Goal: Task Accomplishment & Management: Use online tool/utility

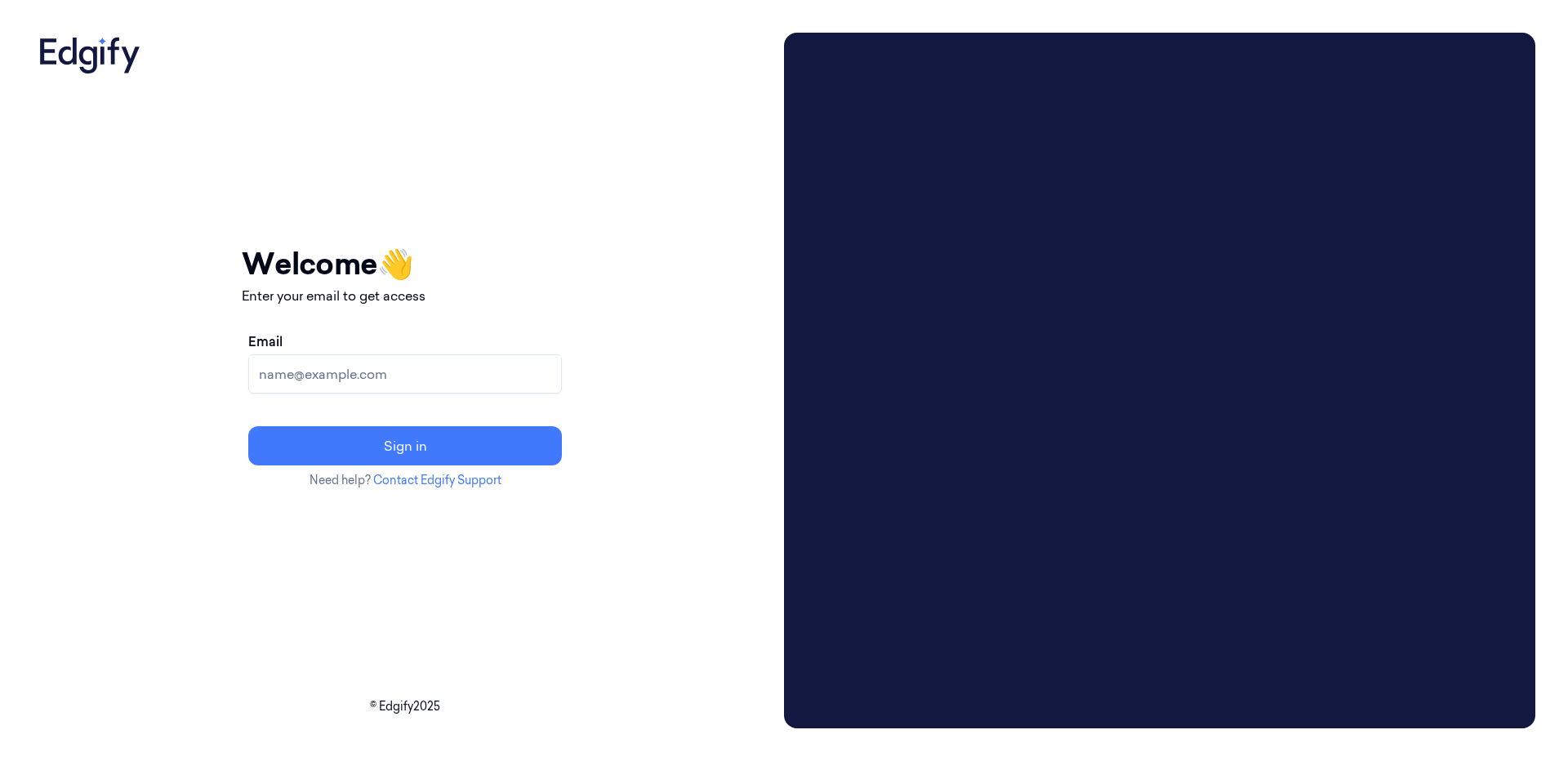
click at [562, 382] on input "Email" at bounding box center [404, 373] width 313 height 39
type input "d"
type input "[EMAIL_ADDRESS][DOMAIN_NAME]"
click at [248, 426] on button "Sign in" at bounding box center [404, 445] width 313 height 39
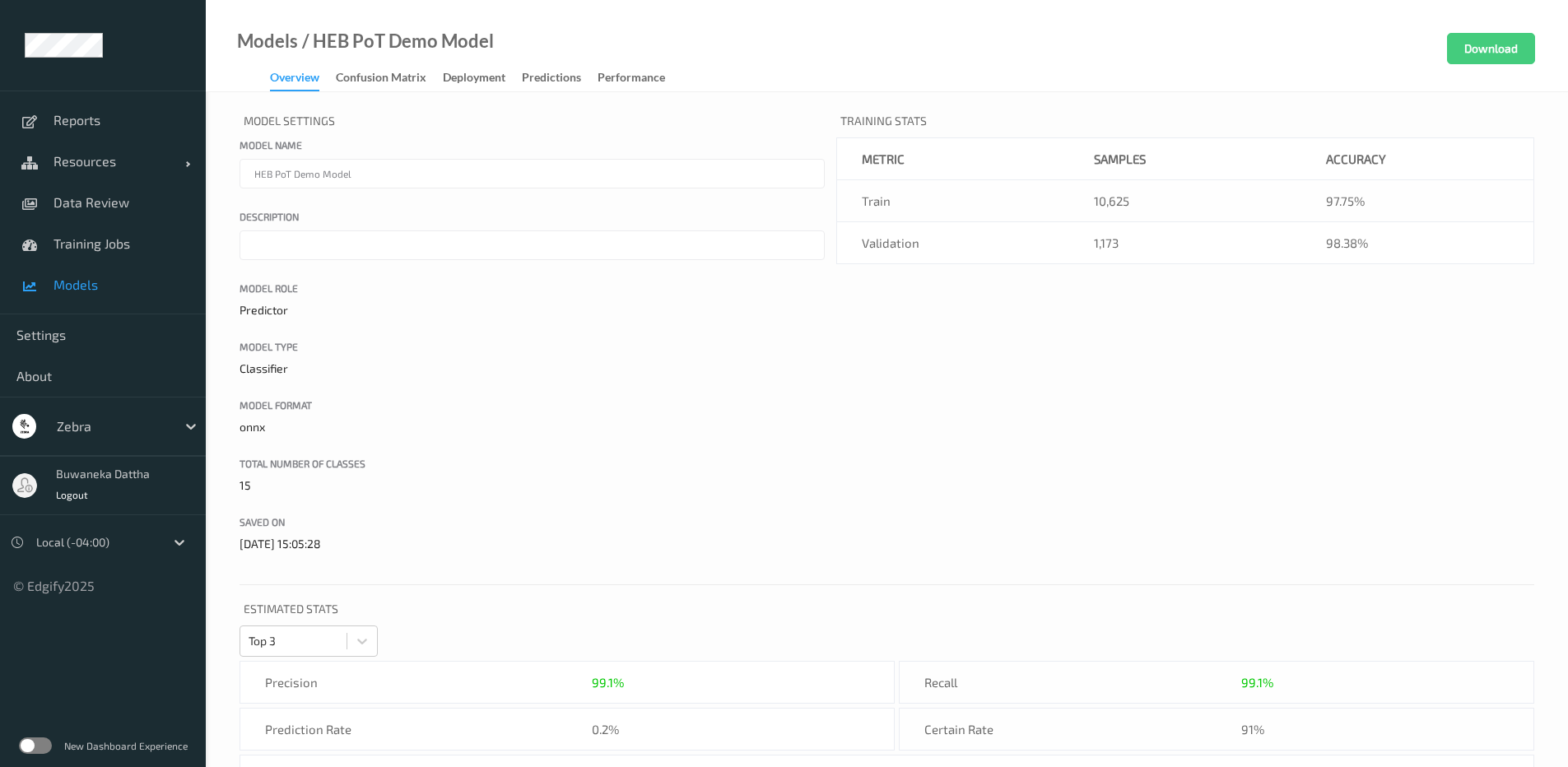
click at [78, 279] on span "Models" at bounding box center [121, 285] width 136 height 17
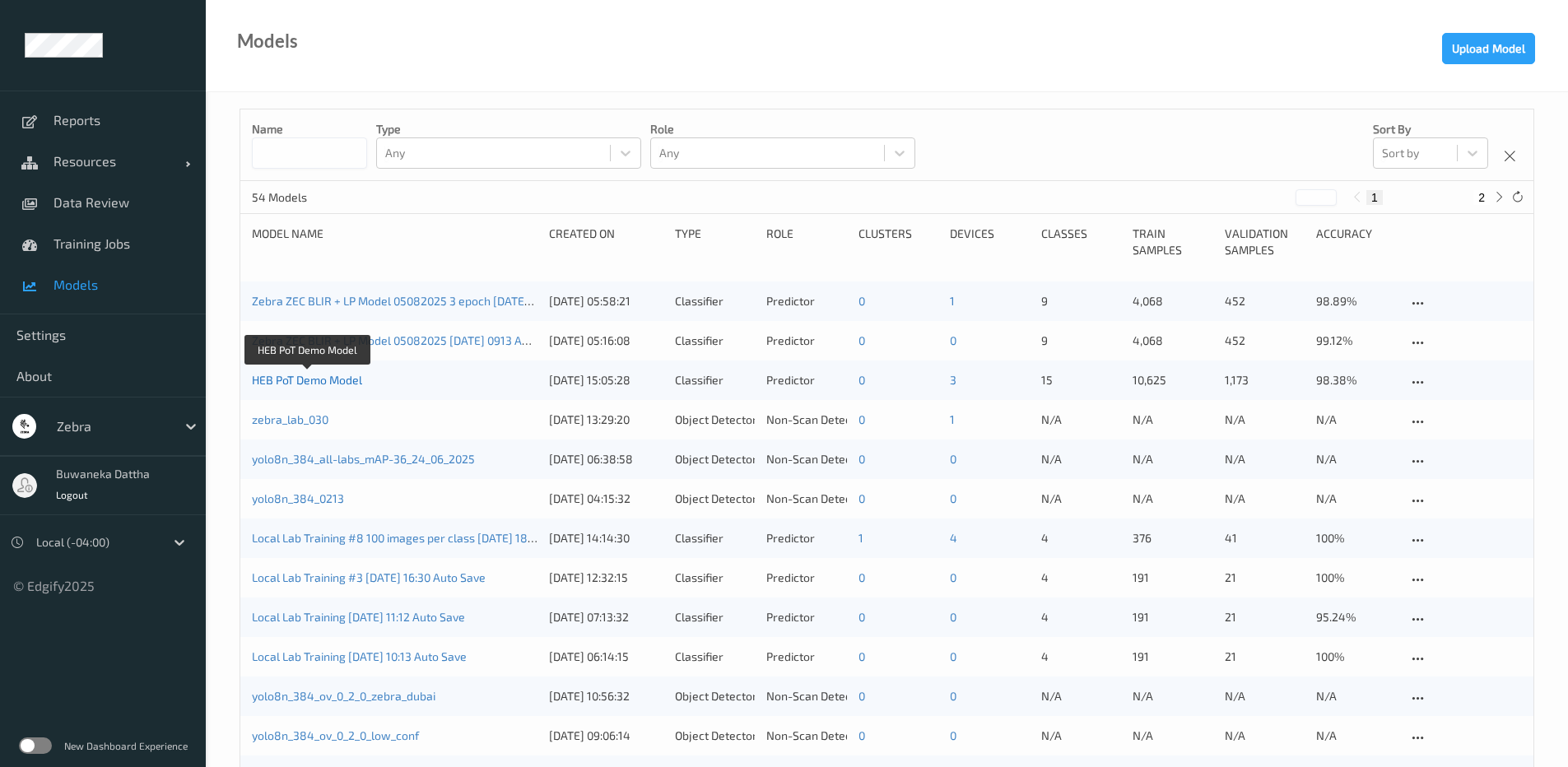
click at [297, 385] on link "HEB PoT Demo Model" at bounding box center [307, 380] width 110 height 14
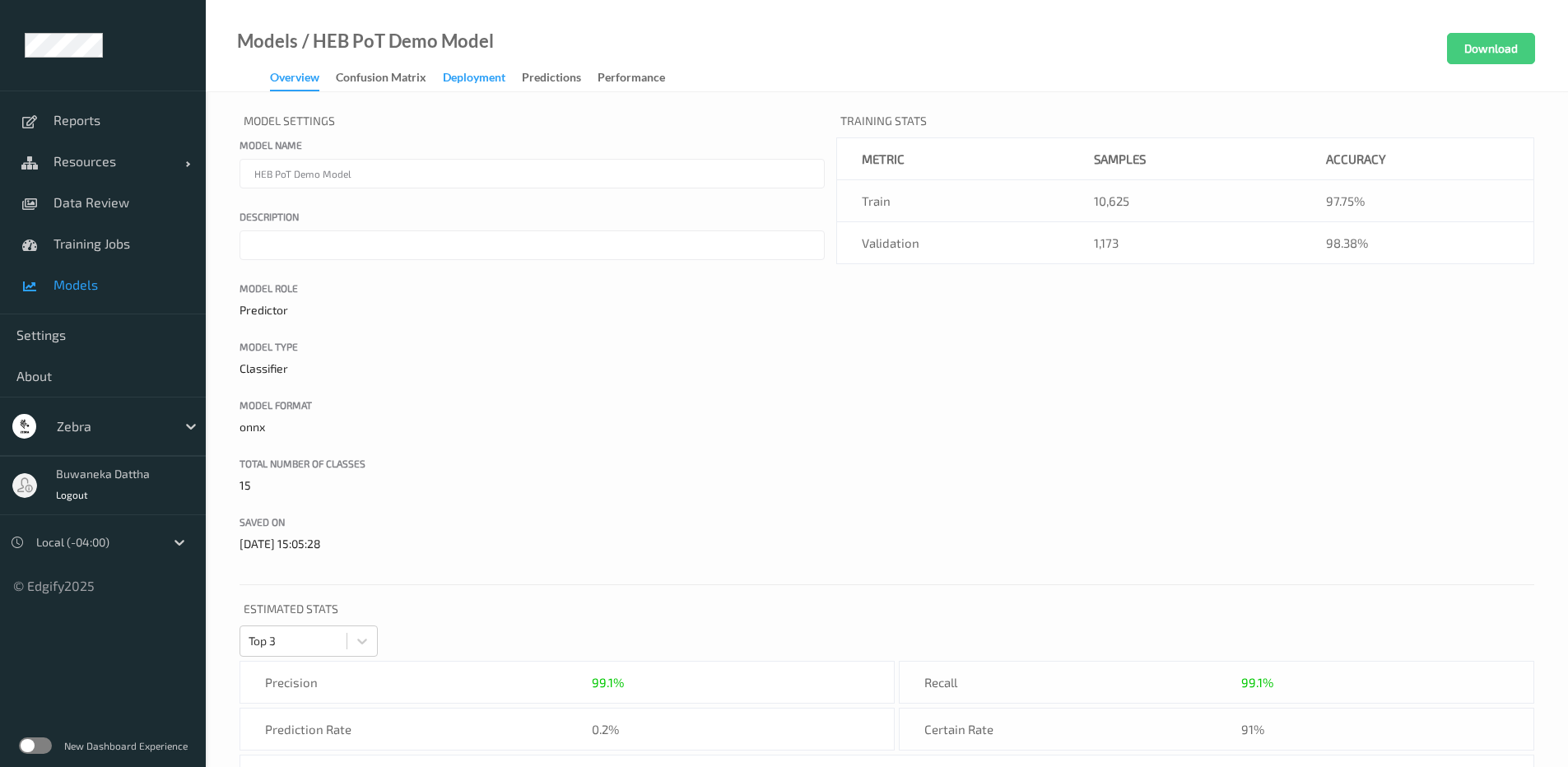
click at [476, 72] on div "Deployment" at bounding box center [474, 79] width 62 height 21
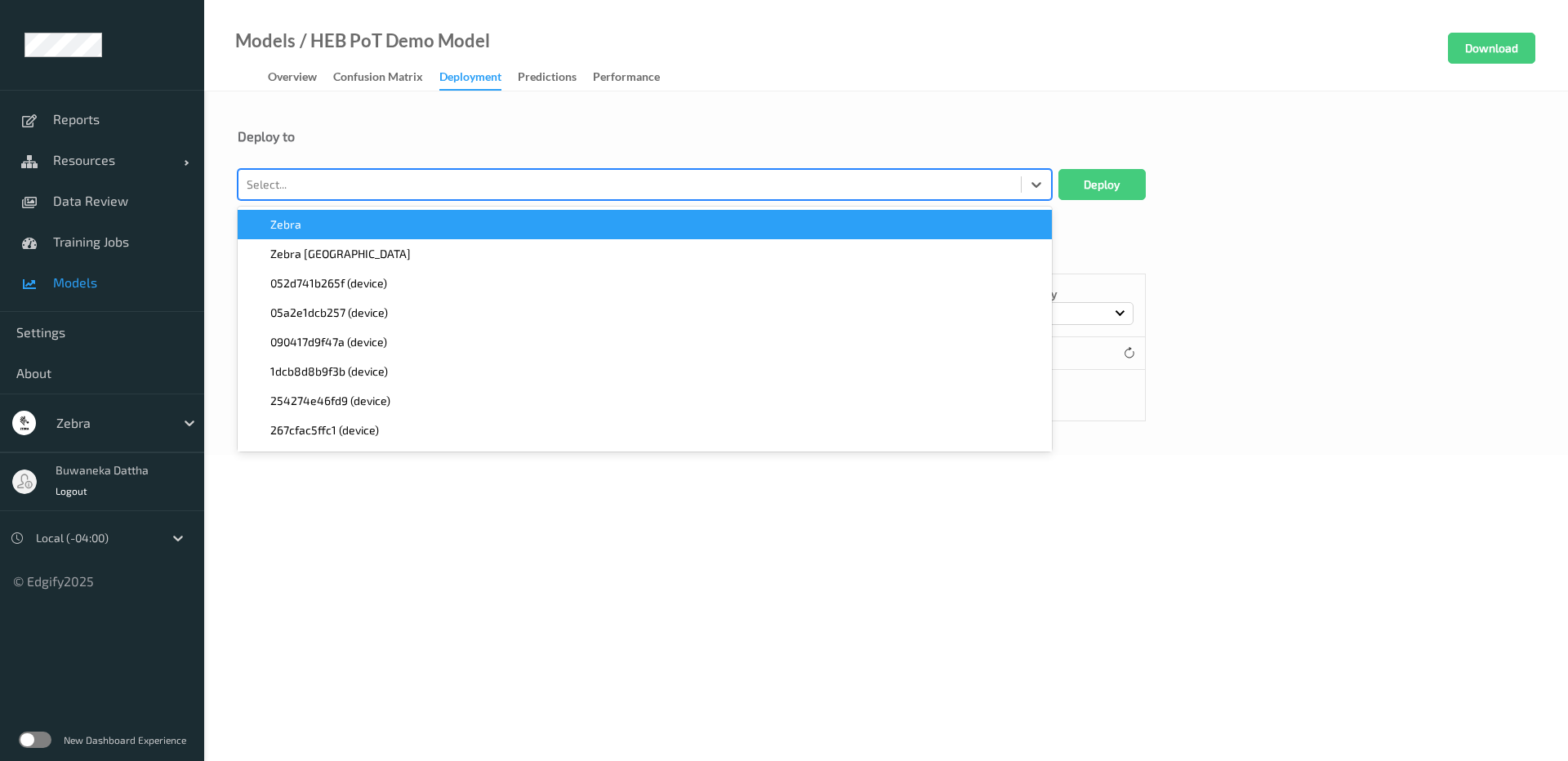
click at [576, 187] on div at bounding box center [629, 184] width 766 height 20
click at [965, 182] on div at bounding box center [629, 184] width 766 height 20
paste input "MP72-EDGE5a43"
type input "MP72-EDGE5a43"
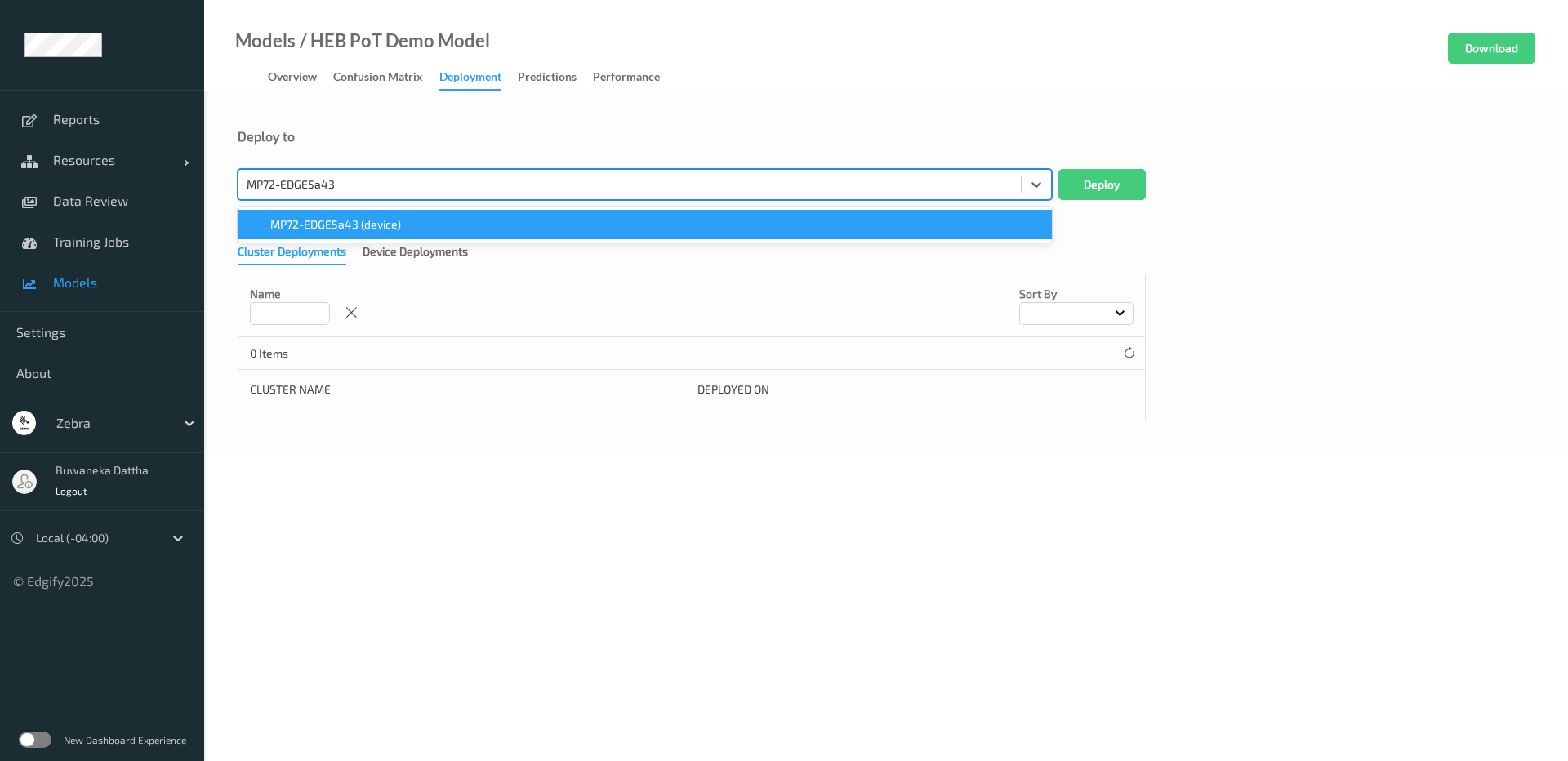
click at [728, 232] on div "MP72-EDGE5a43 (device)" at bounding box center [644, 225] width 794 height 17
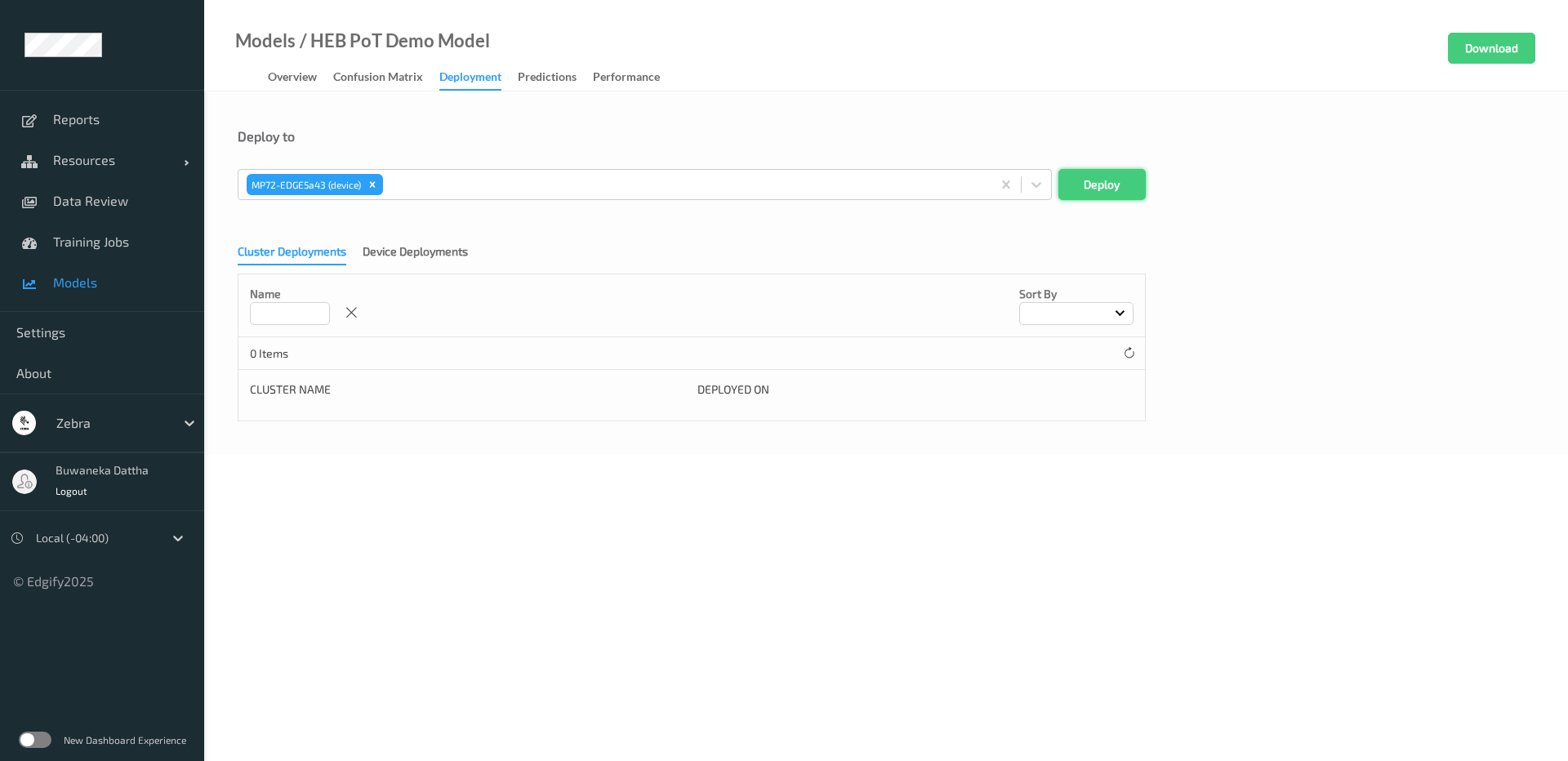
click at [1130, 188] on button "Deploy" at bounding box center [1102, 185] width 88 height 31
click at [416, 258] on div "Device Deployments" at bounding box center [415, 253] width 105 height 21
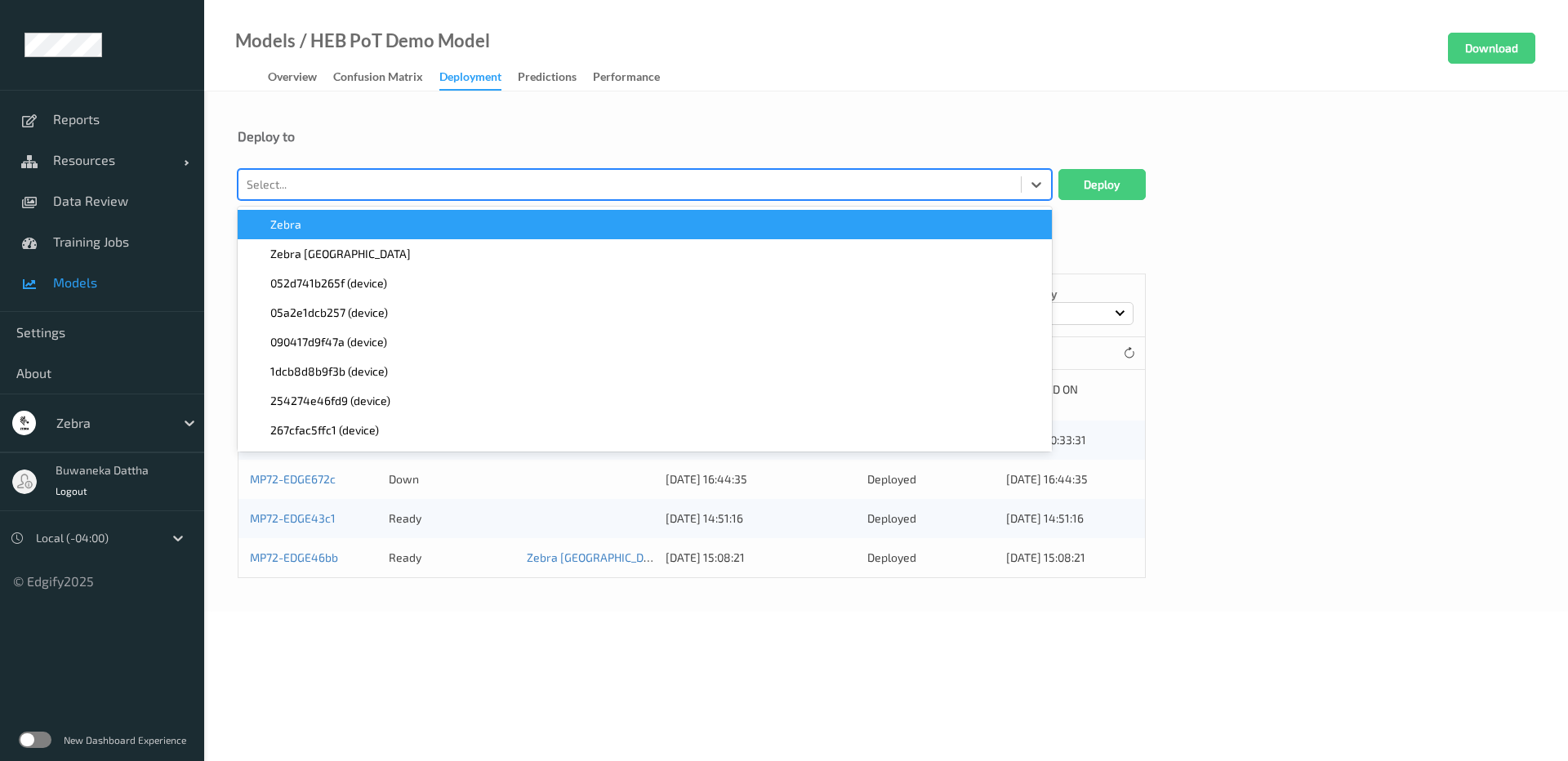
click at [512, 186] on div at bounding box center [629, 184] width 766 height 20
paste input "MP72-EDGE5a43"
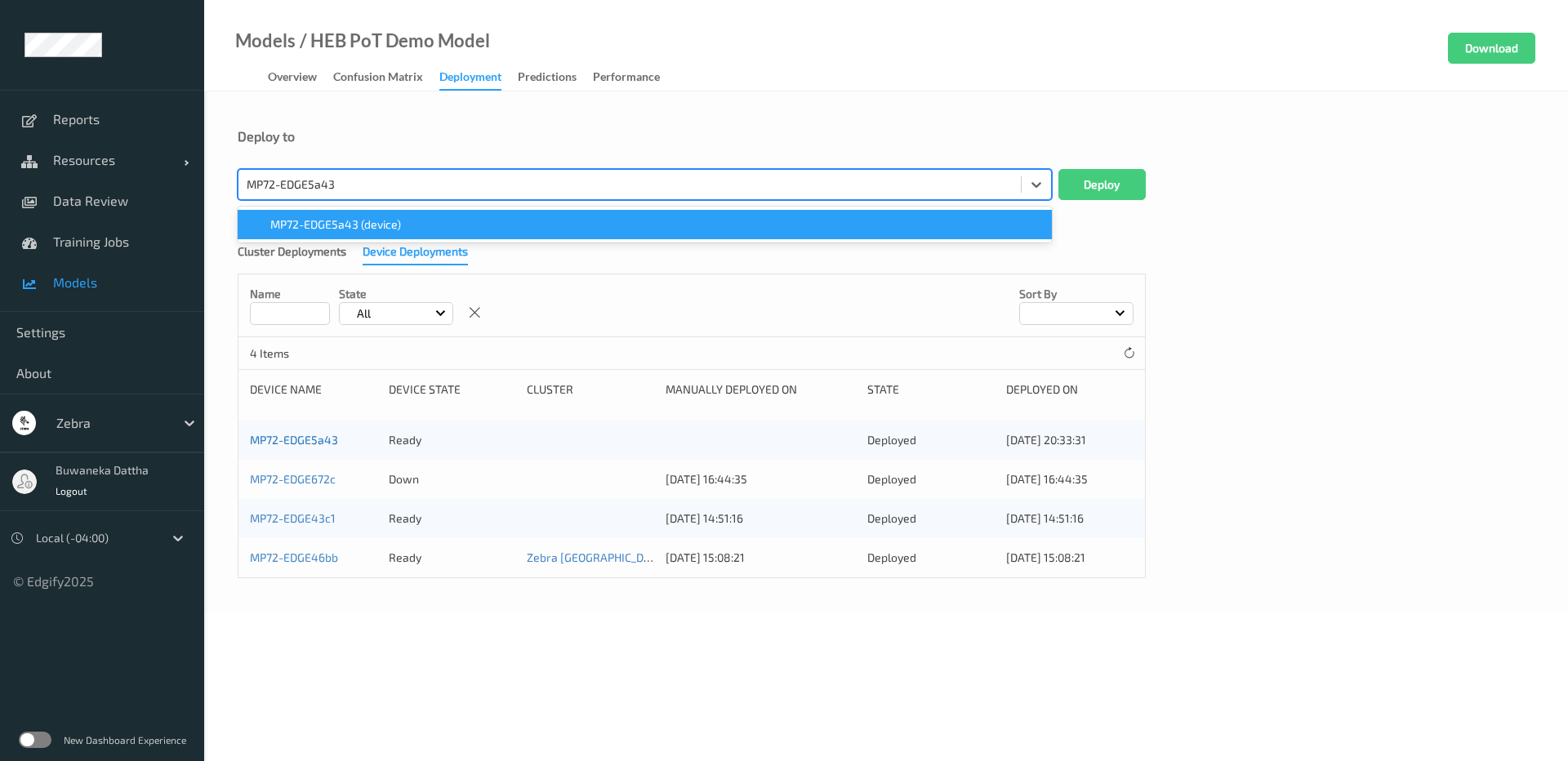
type input "MP72-EDGE5a43"
click at [317, 445] on link "MP72-EDGE5a43" at bounding box center [293, 440] width 88 height 14
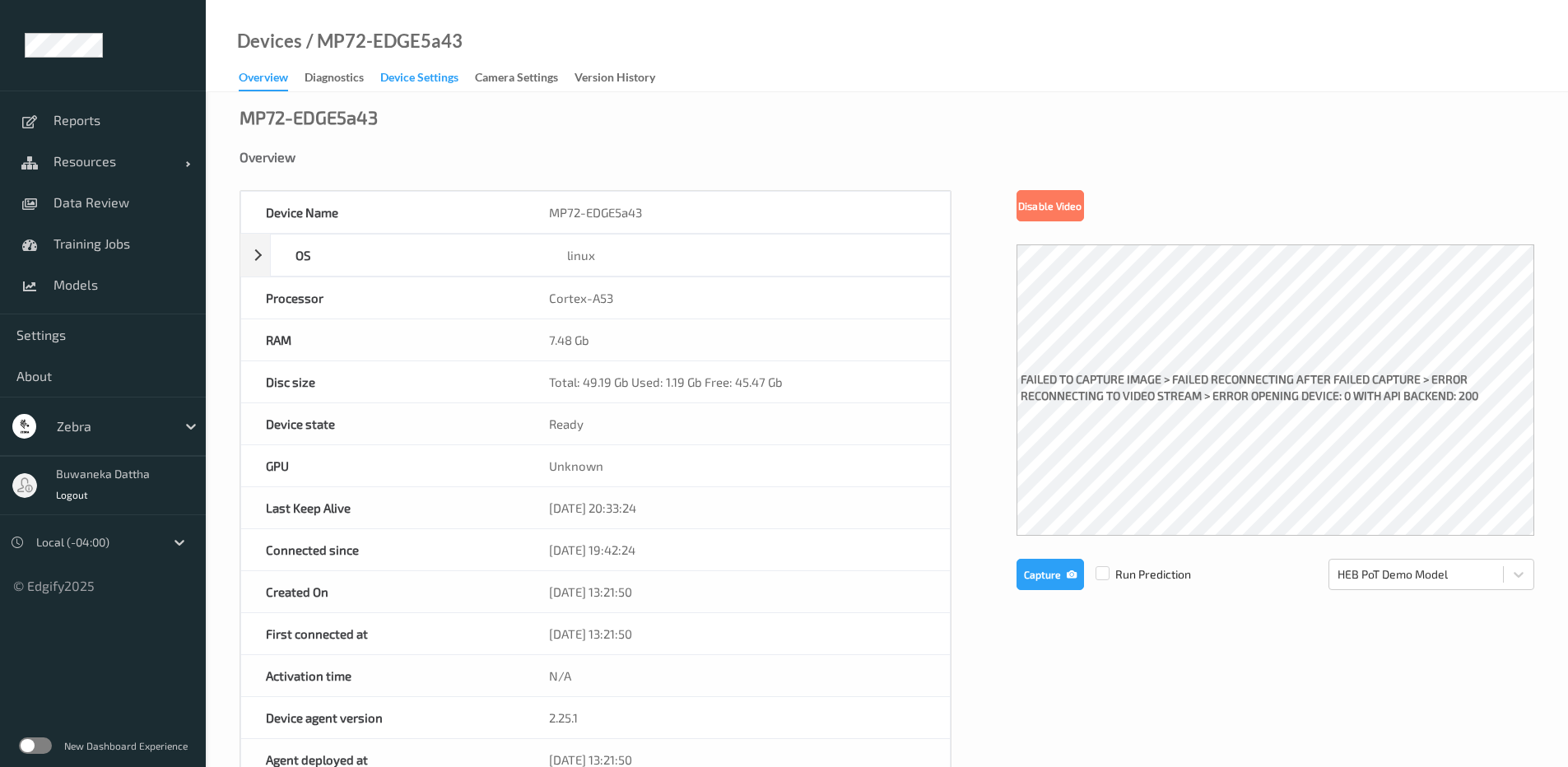
click at [440, 83] on div "Device Settings" at bounding box center [419, 79] width 78 height 21
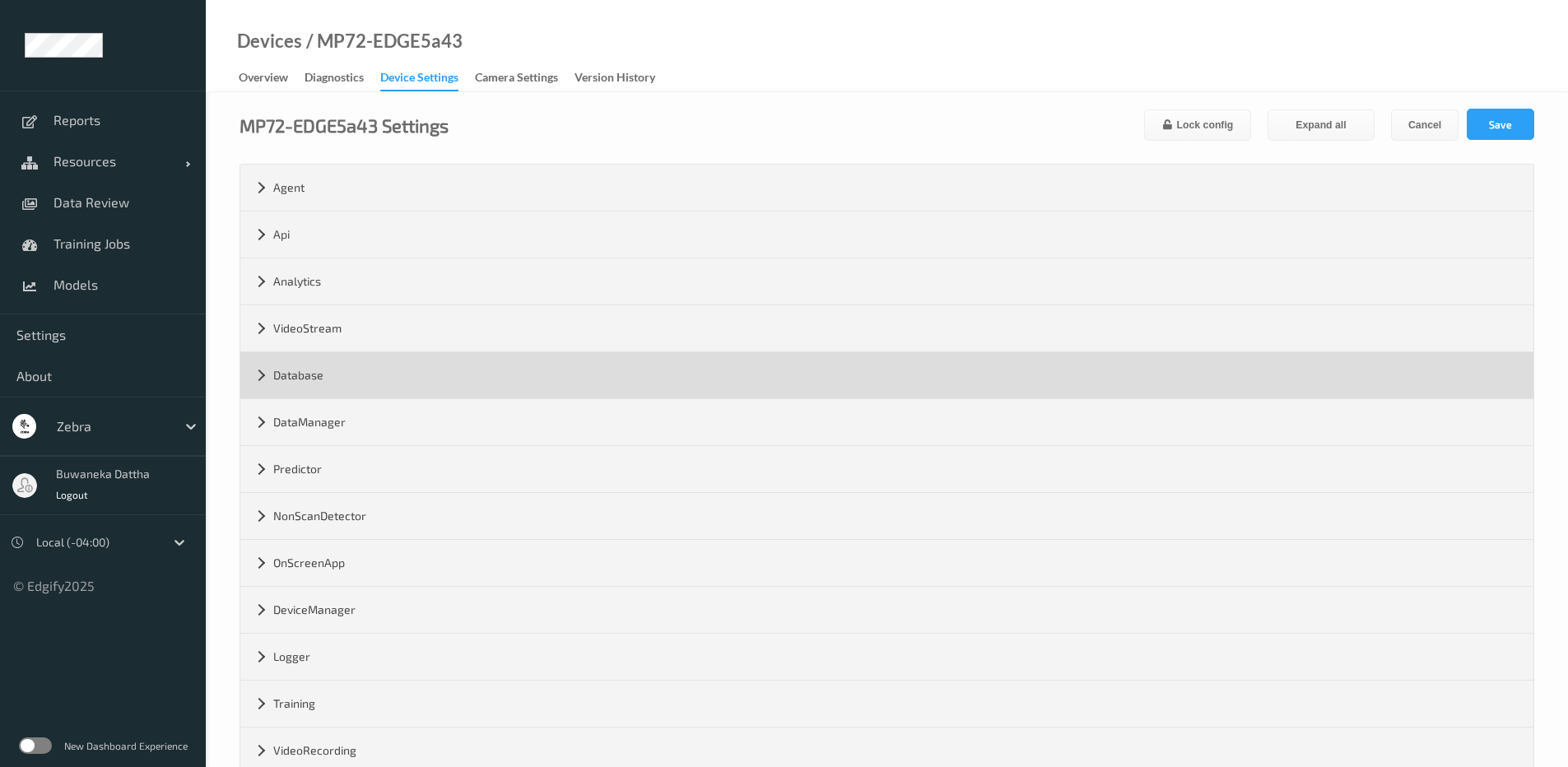
scroll to position [182, 0]
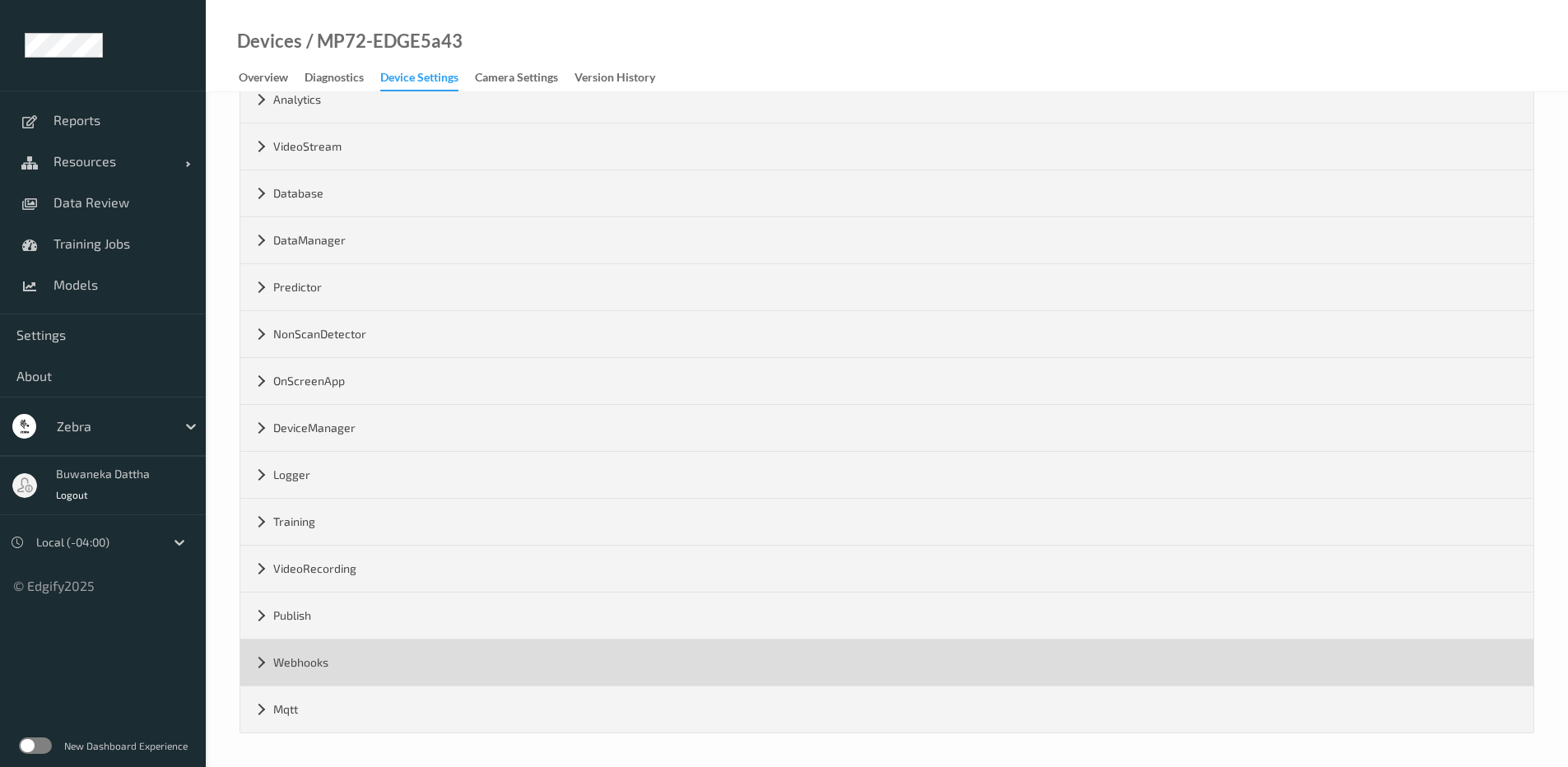
click at [310, 660] on div "Webhooks" at bounding box center [886, 662] width 1293 height 46
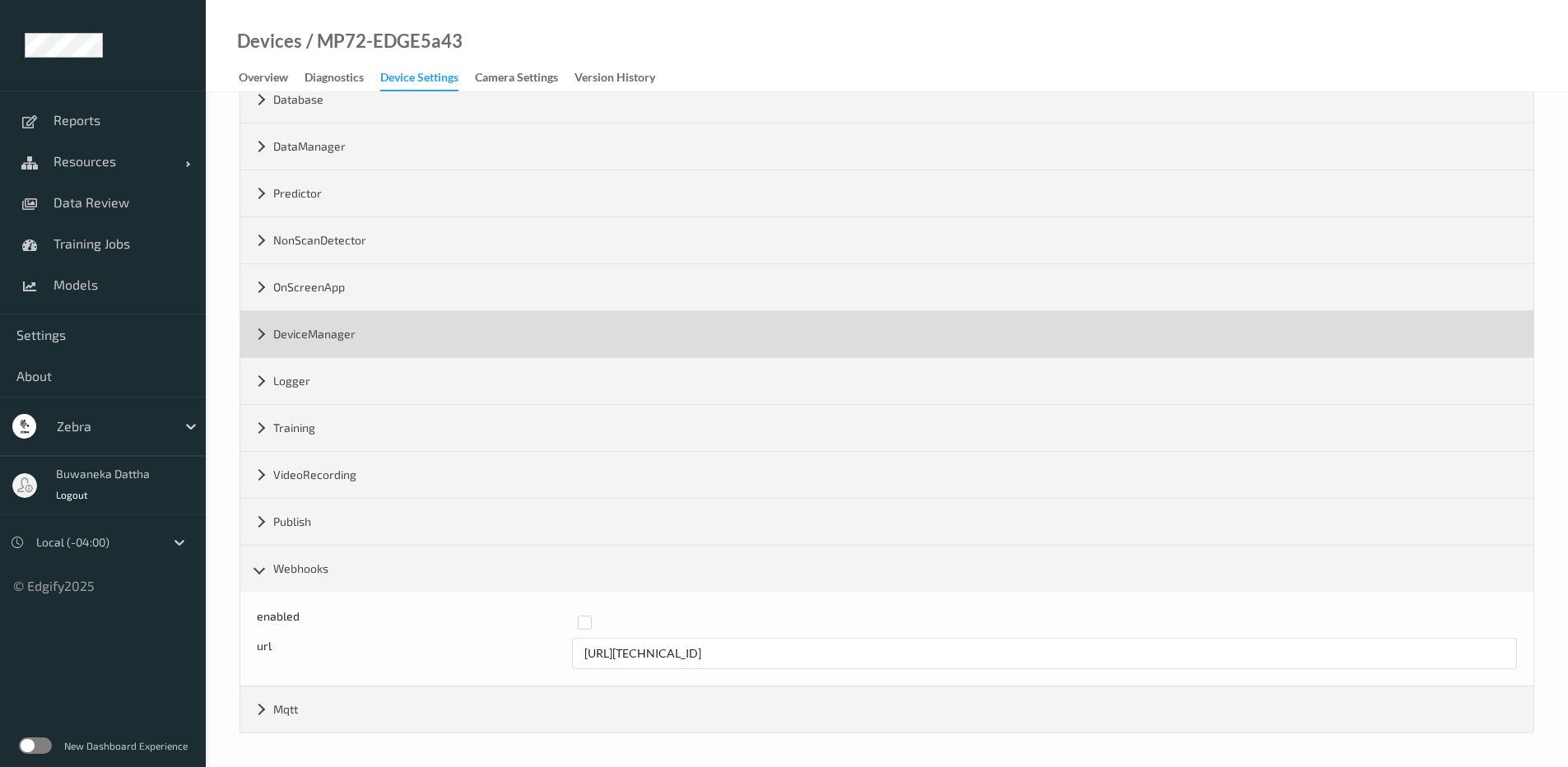
scroll to position [0, 0]
